Goal: Task Accomplishment & Management: Use online tool/utility

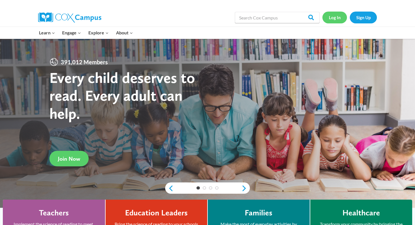
click at [337, 17] on link "Log In" at bounding box center [335, 18] width 25 height 12
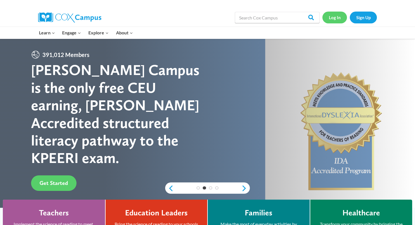
click at [337, 17] on link "Log In" at bounding box center [335, 18] width 25 height 12
drag, startPoint x: 337, startPoint y: 17, endPoint x: 333, endPoint y: 11, distance: 6.6
click at [337, 16] on link "Log In" at bounding box center [335, 18] width 25 height 12
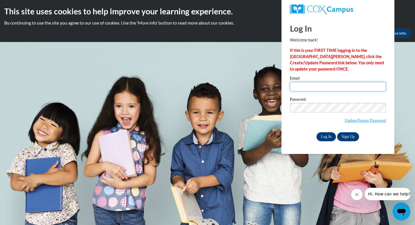
type input "[EMAIL_ADDRESS][DOMAIN_NAME]"
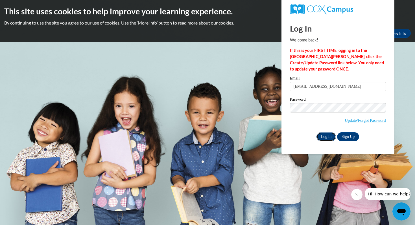
click at [325, 134] on input "Log In" at bounding box center [327, 136] width 20 height 9
click at [325, 138] on input "Log In" at bounding box center [327, 136] width 20 height 9
click at [323, 137] on input "Log In" at bounding box center [327, 136] width 20 height 9
click at [263, 75] on body "This site uses cookies to help improve your learning experience. By continuing …" at bounding box center [207, 112] width 415 height 225
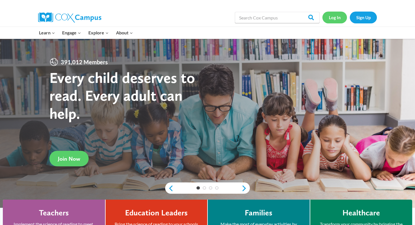
click at [337, 18] on link "Log In" at bounding box center [335, 18] width 25 height 12
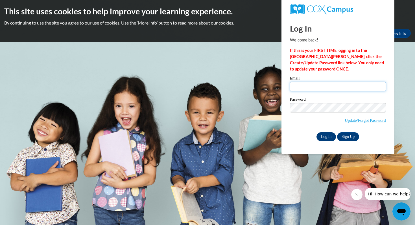
type input "[EMAIL_ADDRESS][DOMAIN_NAME]"
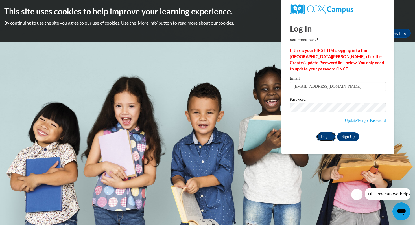
click at [321, 136] on input "Log In" at bounding box center [327, 136] width 20 height 9
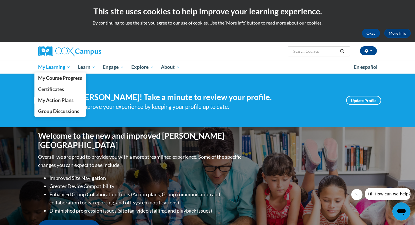
click at [54, 69] on span "My Learning" at bounding box center [54, 67] width 32 height 7
click at [57, 77] on span "My Course Progress" at bounding box center [60, 78] width 44 height 6
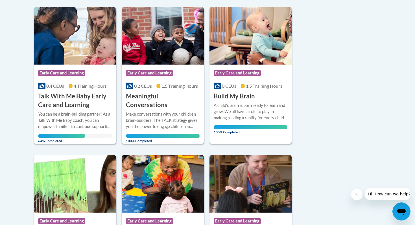
scroll to position [139, 0]
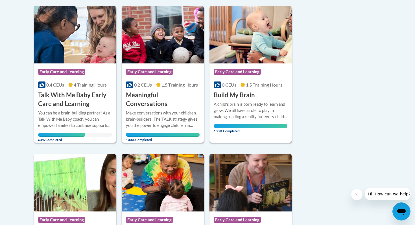
click at [80, 51] on img at bounding box center [75, 35] width 82 height 58
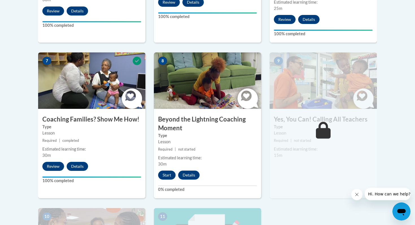
scroll to position [467, 0]
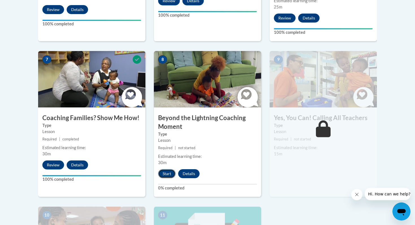
click at [167, 169] on button "Start" at bounding box center [167, 173] width 18 height 9
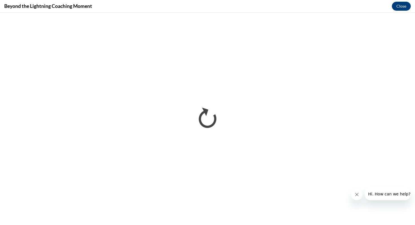
scroll to position [0, 0]
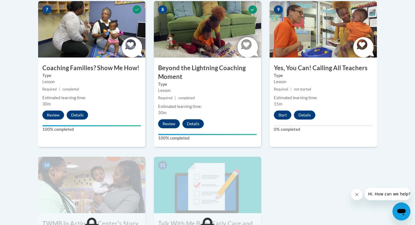
scroll to position [519, 0]
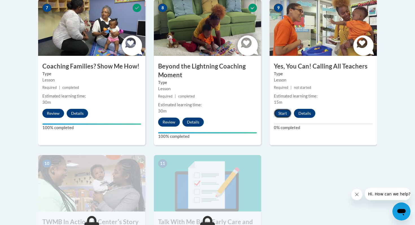
click at [286, 109] on button "Start" at bounding box center [283, 113] width 18 height 9
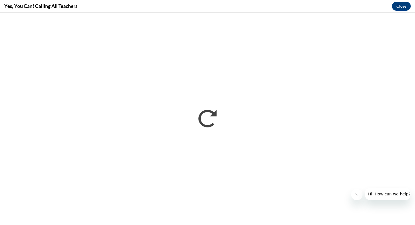
scroll to position [0, 0]
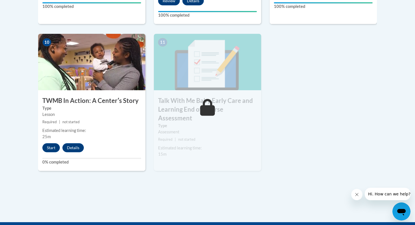
scroll to position [643, 0]
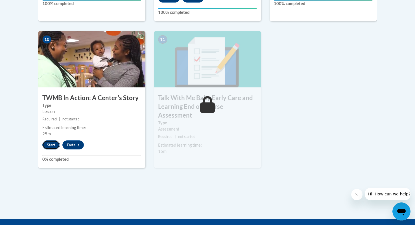
click at [46, 141] on button "Start" at bounding box center [51, 145] width 18 height 9
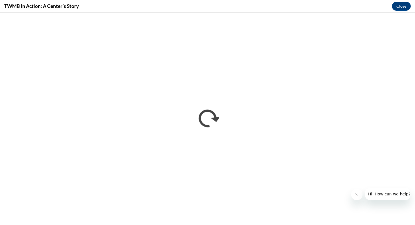
scroll to position [0, 0]
